Goal: Task Accomplishment & Management: Manage account settings

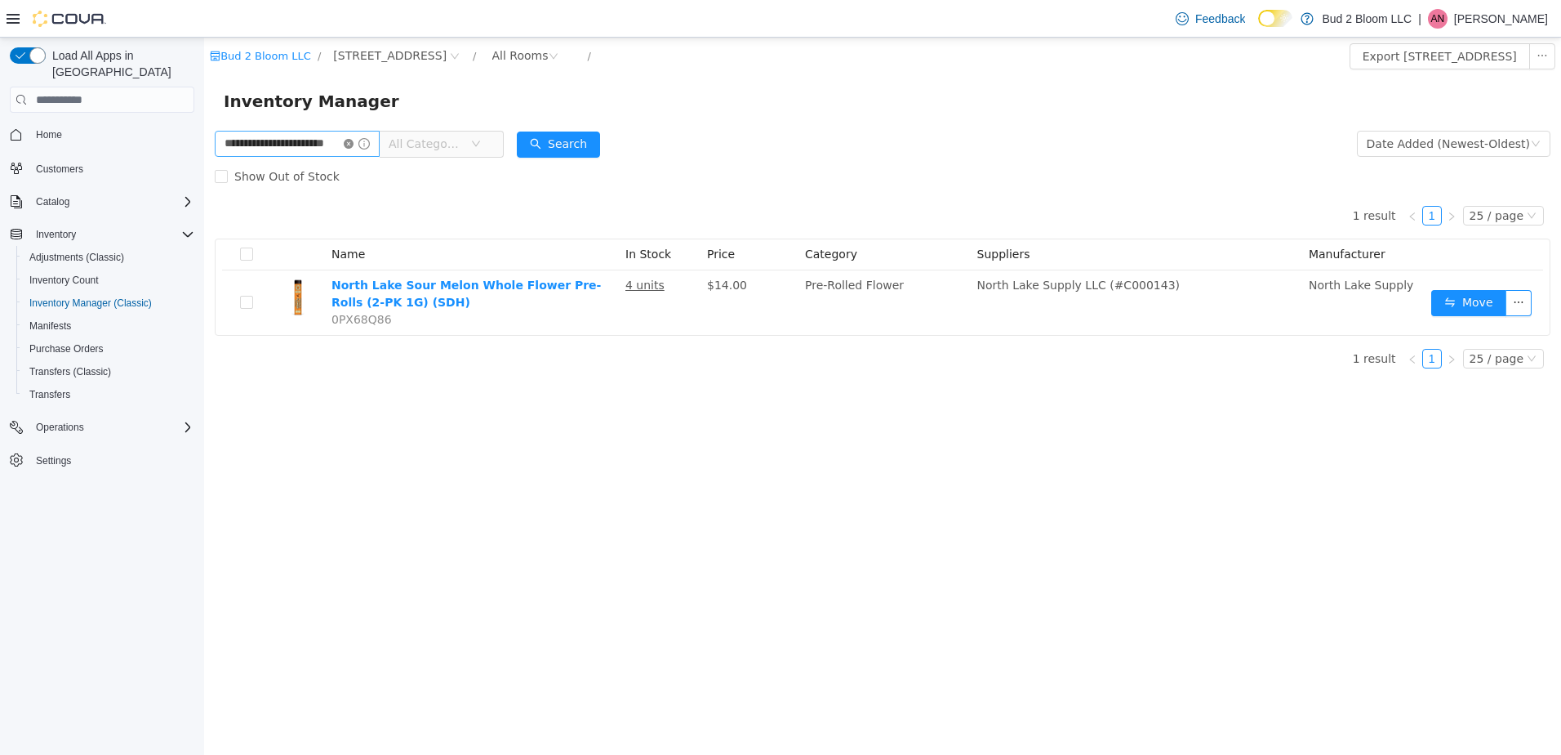
click at [354, 145] on icon "icon: close-circle" at bounding box center [349, 144] width 10 height 10
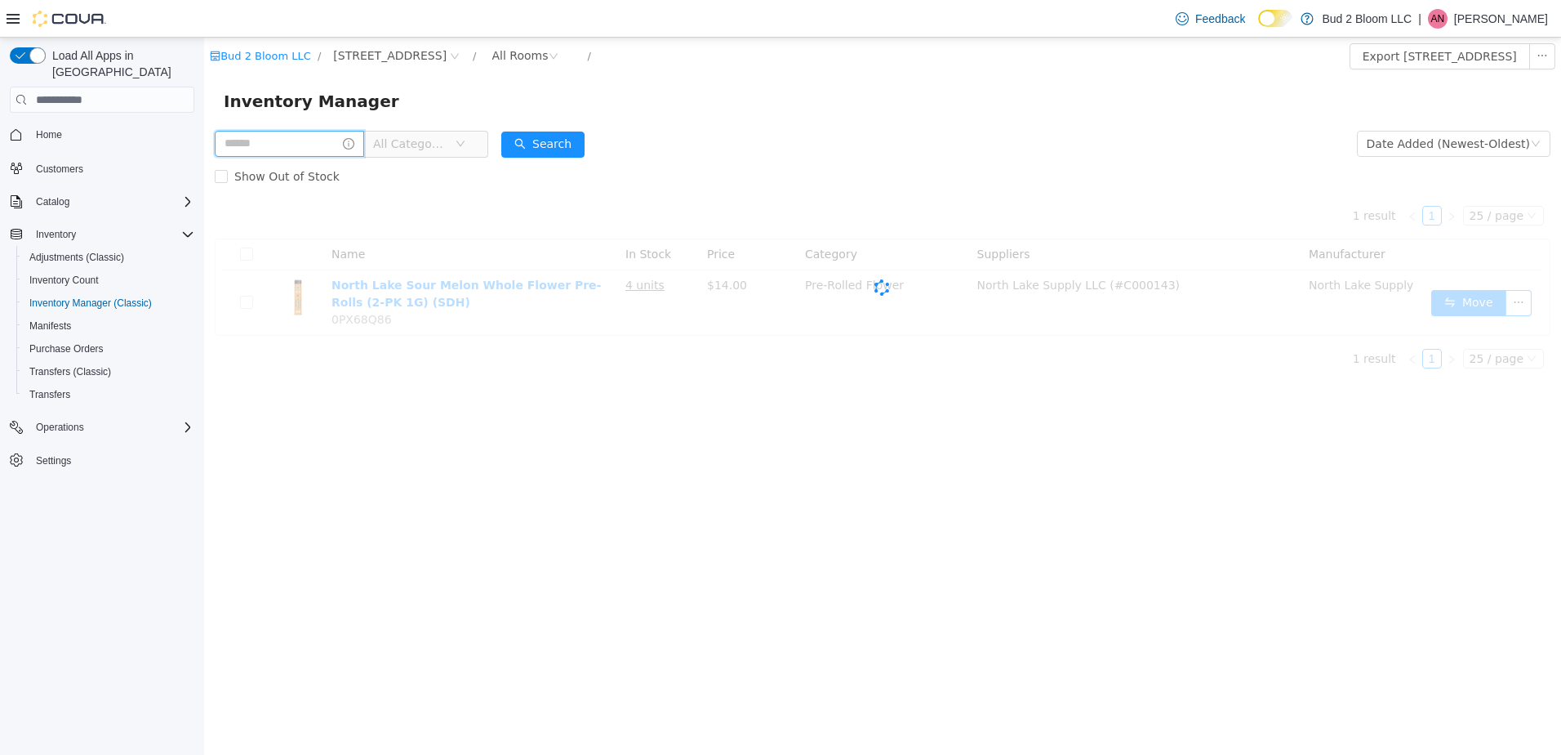
click at [323, 145] on input "text" at bounding box center [289, 144] width 149 height 26
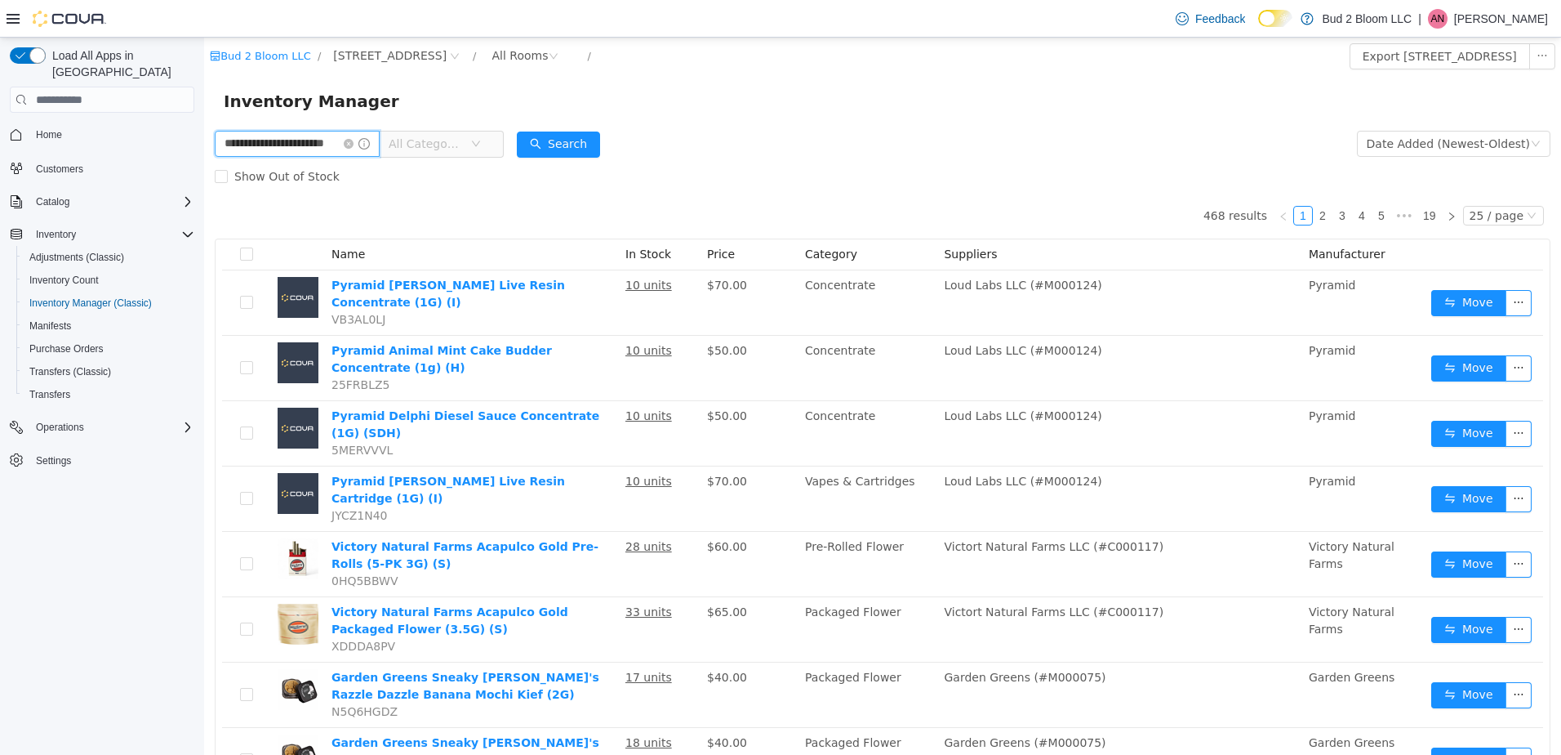
scroll to position [0, 20]
type input "**********"
click at [559, 138] on button "Search" at bounding box center [572, 144] width 83 height 26
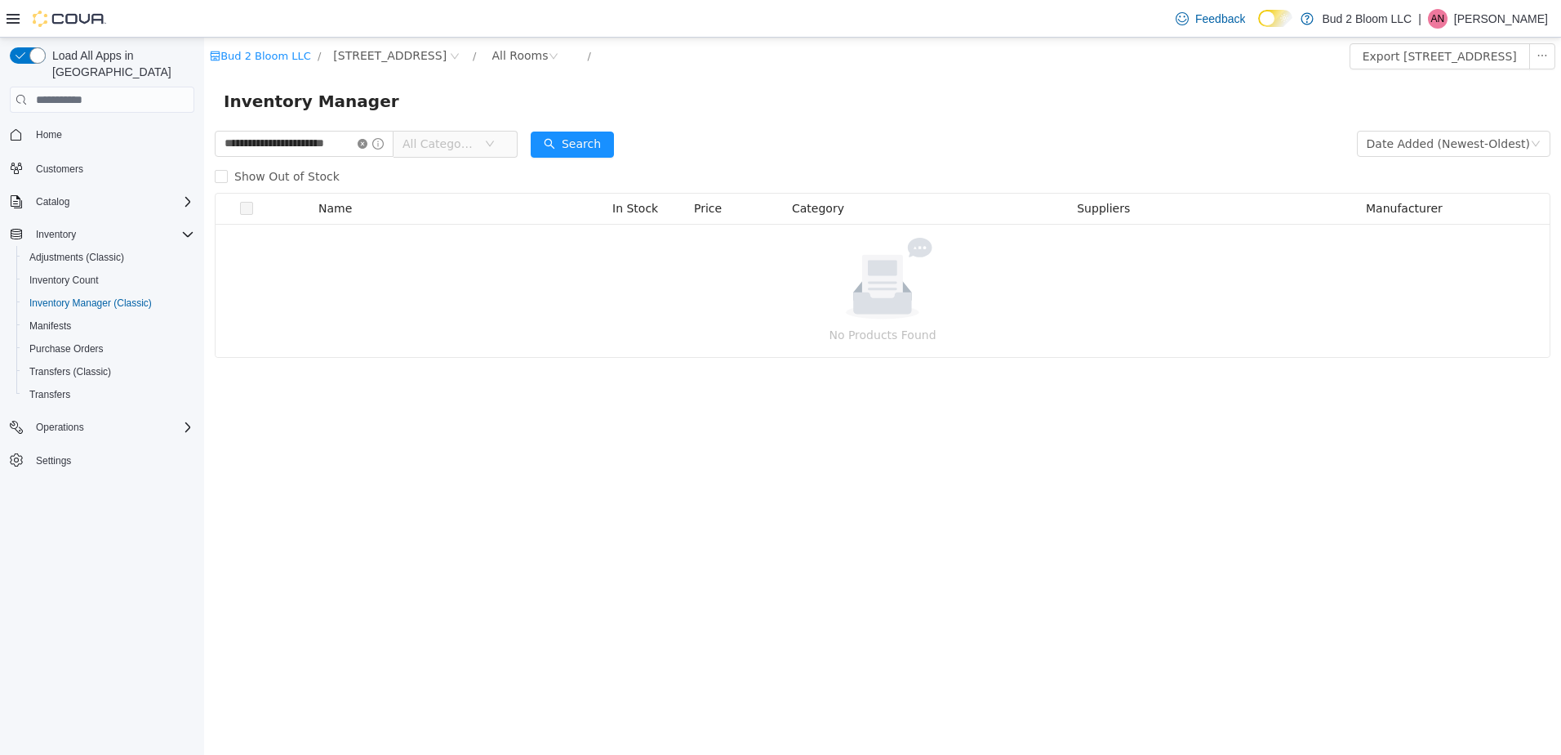
click at [362, 141] on icon "icon: close-circle" at bounding box center [363, 144] width 10 height 10
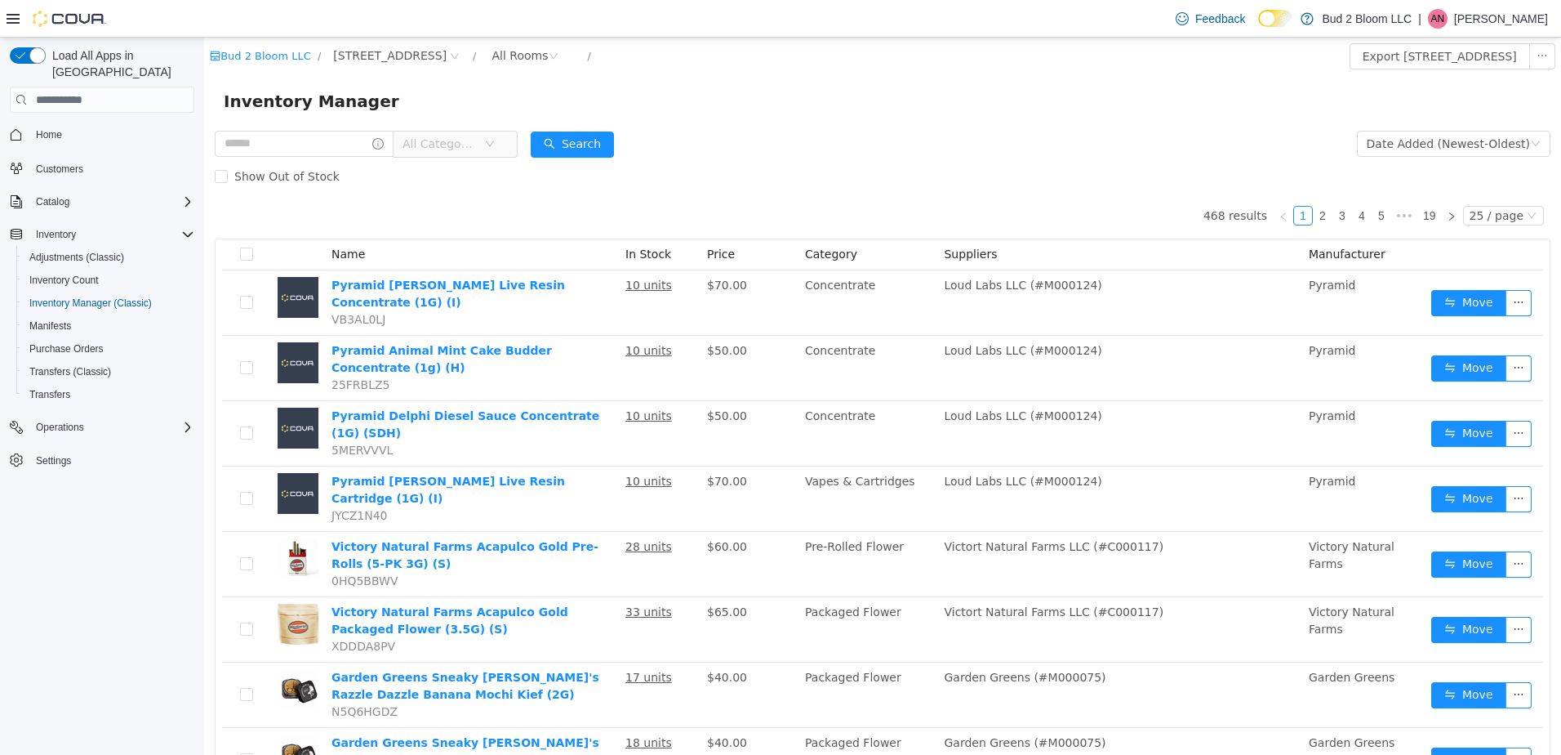
click at [1498, 20] on p "Angel Nieves" at bounding box center [1501, 19] width 94 height 20
click at [1451, 161] on span "Sign Out" at bounding box center [1443, 160] width 44 height 16
